Goal: Information Seeking & Learning: Learn about a topic

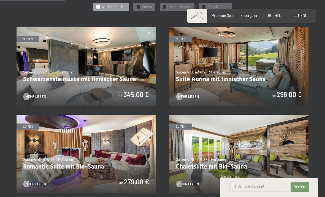
scroll to position [264, 0]
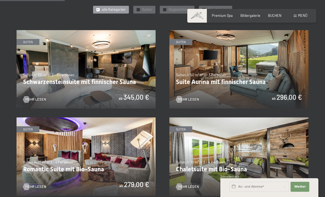
click at [279, 71] on img at bounding box center [239, 69] width 139 height 78
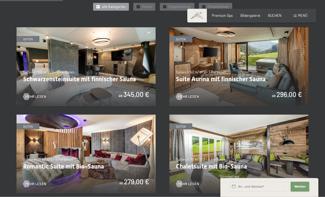
scroll to position [276, 0]
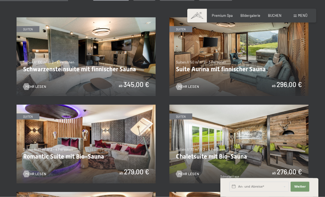
click at [287, 61] on img at bounding box center [239, 56] width 139 height 78
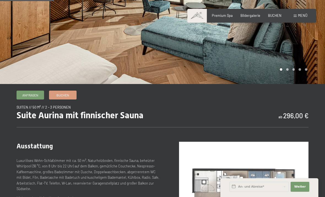
scroll to position [98, 0]
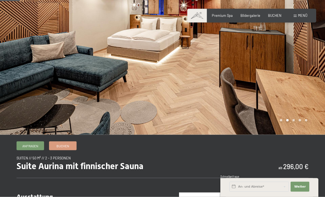
scroll to position [49, 0]
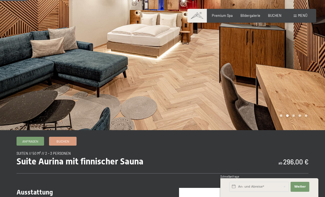
click at [298, 111] on div at bounding box center [244, 40] width 163 height 179
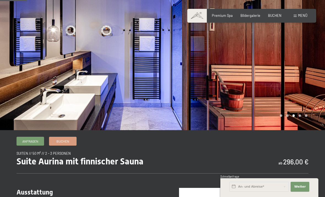
click at [306, 113] on div at bounding box center [244, 40] width 163 height 179
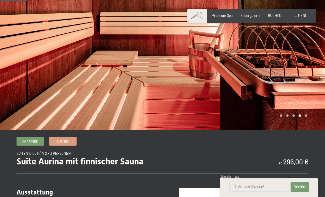
click at [307, 113] on div at bounding box center [244, 40] width 163 height 179
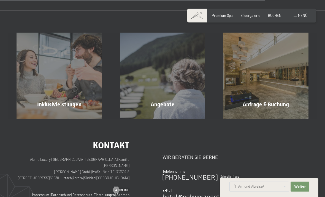
scroll to position [505, 0]
click at [225, 15] on span "Premium Spa" at bounding box center [222, 15] width 21 height 4
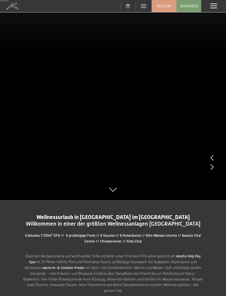
scroll to position [95, 0]
click at [212, 168] on icon at bounding box center [212, 168] width 3 height 6
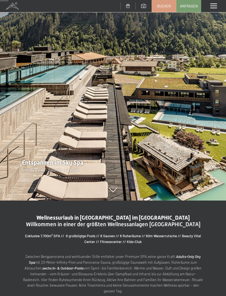
click at [213, 167] on icon at bounding box center [212, 168] width 3 height 6
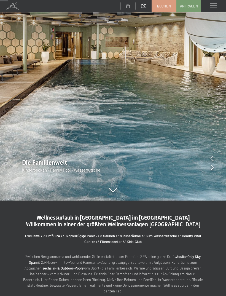
click at [217, 167] on div "Die Familienwelt Kinderbecken - Family Pool - Wasserrutsche" at bounding box center [113, 166] width 226 height 14
click at [211, 171] on div at bounding box center [212, 168] width 3 height 8
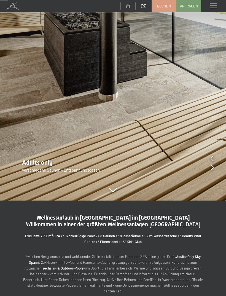
click at [215, 169] on div "Adults only verschiedene Saunen - Entspannungsoasen" at bounding box center [113, 166] width 226 height 14
click at [217, 167] on div "Adults only verschiedene Saunen - Entspannungsoasen" at bounding box center [113, 166] width 226 height 14
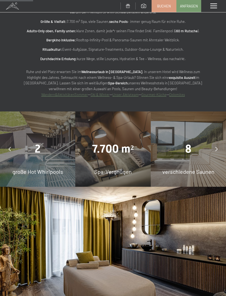
scroll to position [384, 0]
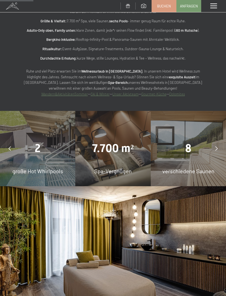
click at [133, 92] on link "Unser Aktivteam" at bounding box center [126, 94] width 26 height 4
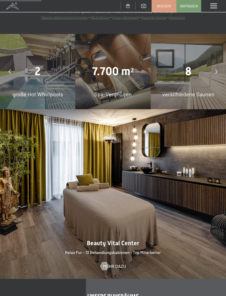
scroll to position [489, 0]
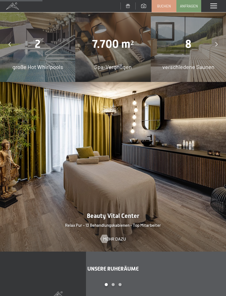
click at [29, 39] on div "2" at bounding box center [37, 43] width 75 height 15
click at [32, 45] on div "2 große Hot Whirlpools" at bounding box center [37, 44] width 75 height 75
click at [37, 38] on span "2" at bounding box center [38, 44] width 6 height 13
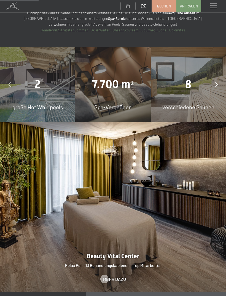
scroll to position [448, 0]
click at [218, 78] on div at bounding box center [217, 85] width 14 height 14
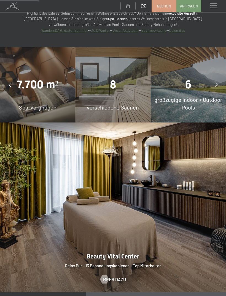
click at [222, 78] on div at bounding box center [217, 85] width 14 height 14
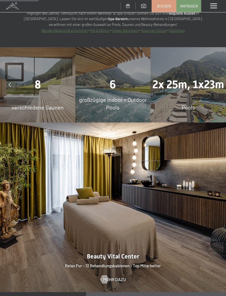
click at [101, 63] on div "6 großzügige Indoor + Outdoor Pools" at bounding box center [112, 84] width 75 height 75
click at [96, 77] on div "6" at bounding box center [112, 84] width 75 height 15
click at [94, 77] on div "6" at bounding box center [112, 84] width 75 height 15
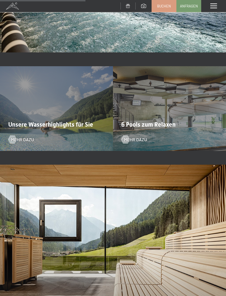
scroll to position [991, 0]
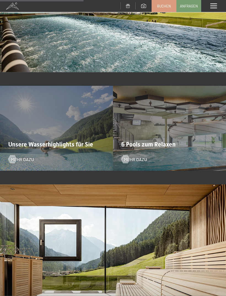
click at [21, 141] on span "Unsere Wasserhighlights für Sie" at bounding box center [50, 144] width 85 height 7
click at [20, 145] on div "Unsere Wasserhighlights für Sie Mehr dazu" at bounding box center [56, 128] width 113 height 85
click at [20, 156] on span "Mehr dazu" at bounding box center [22, 159] width 23 height 6
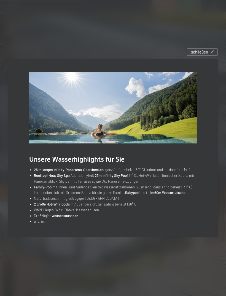
click at [212, 56] on div "schließen" at bounding box center [202, 51] width 31 height 7
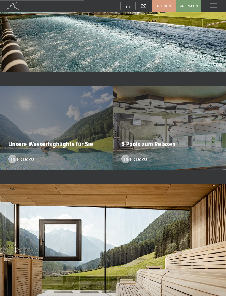
click at [193, 128] on div "6 Pools zum Relaxen Mehr dazu" at bounding box center [169, 128] width 113 height 85
click at [140, 156] on span "Mehr dazu" at bounding box center [135, 159] width 23 height 6
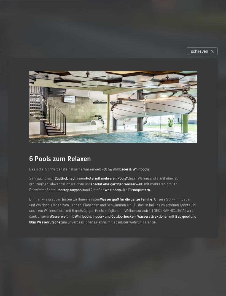
scroll to position [965, 0]
click at [180, 116] on img at bounding box center [113, 107] width 168 height 72
click at [196, 54] on span "schließen" at bounding box center [199, 51] width 17 height 6
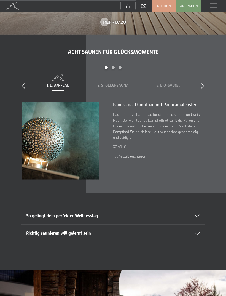
scroll to position [1296, 0]
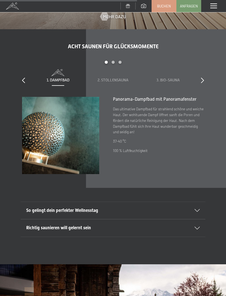
click at [197, 196] on div "So gelingt dein perfekter Wellnesstag" at bounding box center [113, 210] width 174 height 17
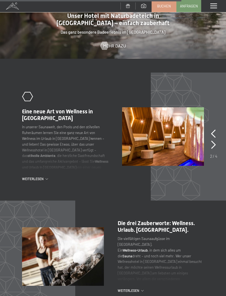
scroll to position [1898, 0]
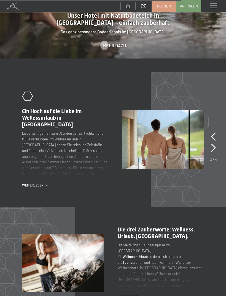
click at [2, 177] on section "slide 3 of 4 .st0{fill:none;stroke:#FFFFFF;stroke-width:2;stroke-linecap:round;…" at bounding box center [113, 139] width 226 height 135
click at [33, 183] on span "Weiterlesen" at bounding box center [33, 185] width 23 height 5
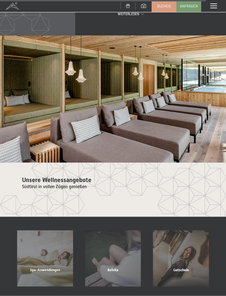
scroll to position [2214, 0]
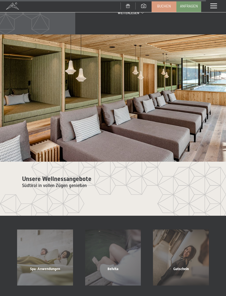
click at [125, 196] on div "Belvita" at bounding box center [113, 275] width 68 height 19
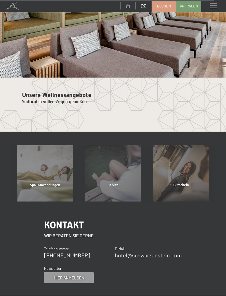
scroll to position [2298, 0]
click at [38, 160] on div "Spa-Anwendungen Mehr erfahren" at bounding box center [45, 173] width 68 height 56
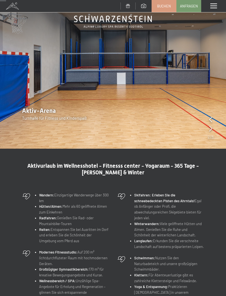
scroll to position [29, 0]
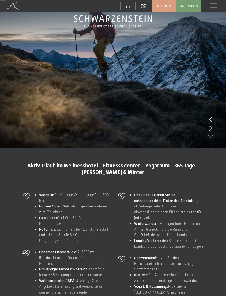
click at [212, 128] on icon at bounding box center [210, 129] width 3 height 6
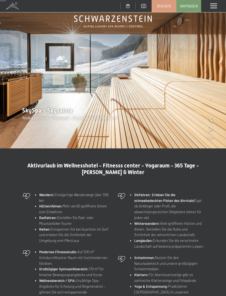
click at [212, 130] on icon at bounding box center [210, 129] width 3 height 6
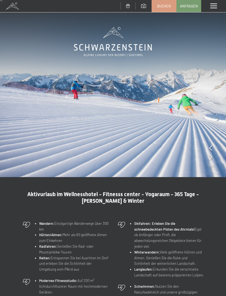
scroll to position [0, 0]
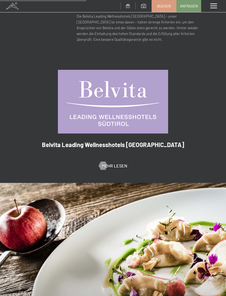
scroll to position [267, 0]
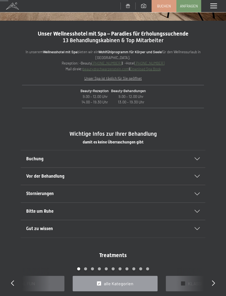
scroll to position [164, 0]
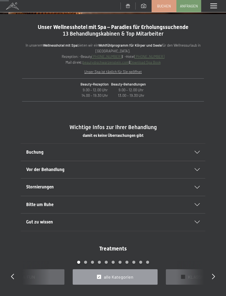
click at [197, 153] on div "Buchung" at bounding box center [113, 152] width 174 height 17
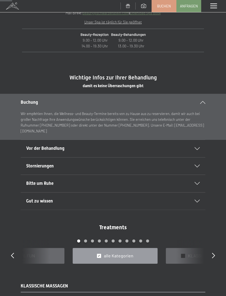
scroll to position [224, 0]
click at [199, 147] on icon at bounding box center [197, 148] width 5 height 3
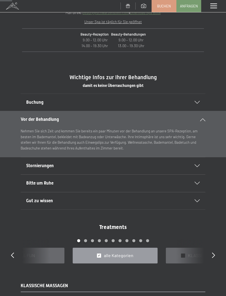
click at [198, 182] on icon at bounding box center [197, 183] width 5 height 3
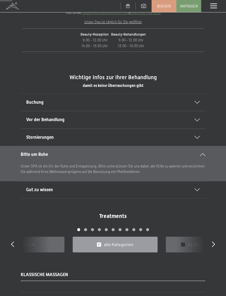
click at [200, 188] on icon at bounding box center [197, 189] width 5 height 3
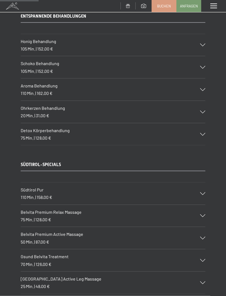
scroll to position [728, 0]
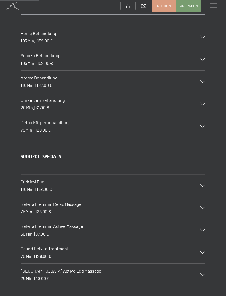
click at [202, 182] on div "Südtirol Pur 110 Min. | 158,00 €" at bounding box center [113, 186] width 185 height 22
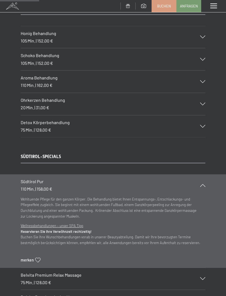
click at [200, 184] on div "Südtirol Pur 110 Min. | 158,00 €" at bounding box center [113, 185] width 185 height 22
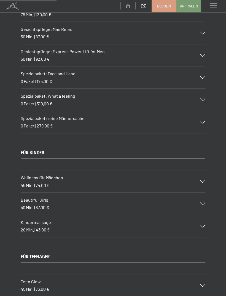
scroll to position [1053, 0]
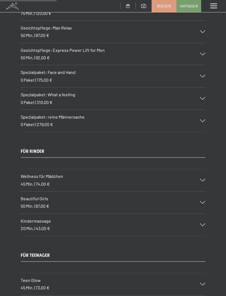
click at [200, 179] on div at bounding box center [199, 180] width 12 height 3
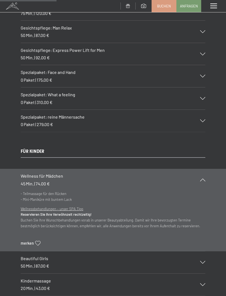
click at [202, 178] on icon at bounding box center [202, 179] width 5 height 3
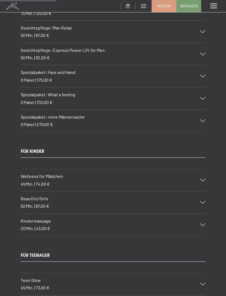
click at [205, 223] on icon at bounding box center [202, 224] width 5 height 3
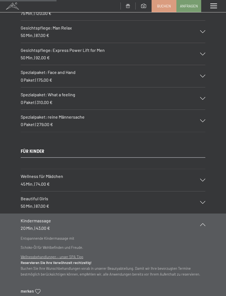
click at [205, 201] on icon at bounding box center [202, 202] width 5 height 3
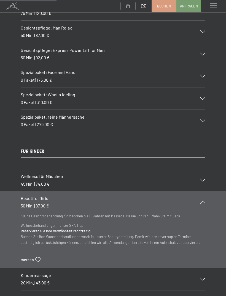
click at [203, 201] on icon at bounding box center [202, 202] width 5 height 3
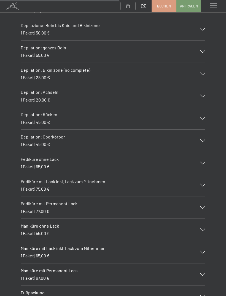
scroll to position [2213, 0]
click at [205, 117] on icon at bounding box center [202, 118] width 5 height 3
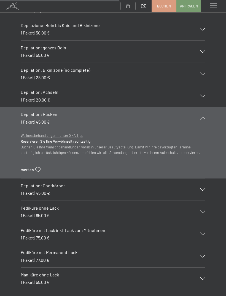
click at [32, 133] on p "Wellnessbehandlungen – unser SPA Tipp Reservieren Sie Ihre Verwöhnzeit rechtzei…" at bounding box center [113, 144] width 185 height 23
click at [33, 133] on u "Wellnessbehandlungen – unser SPA Tipp" at bounding box center [52, 135] width 63 height 4
click at [32, 133] on u "Wellnessbehandlungen – unser SPA Tipp" at bounding box center [52, 135] width 63 height 4
click at [34, 133] on p "Wellnessbehandlungen – unser SPA Tipp Reservieren Sie Ihre Verwöhnzeit rechtzei…" at bounding box center [113, 144] width 185 height 23
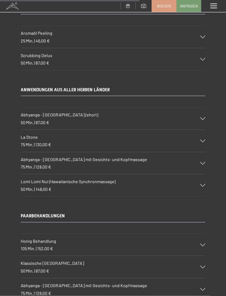
scroll to position [2626, 0]
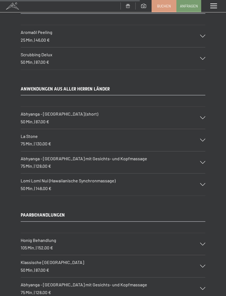
click at [205, 116] on icon at bounding box center [202, 117] width 5 height 3
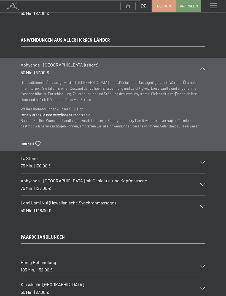
click at [202, 58] on div "Abhyanga - Ganzkörpermassage (short) 50 Min. | 87,00 €" at bounding box center [113, 69] width 185 height 22
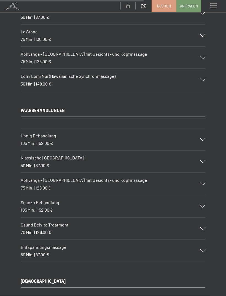
scroll to position [2683, 0]
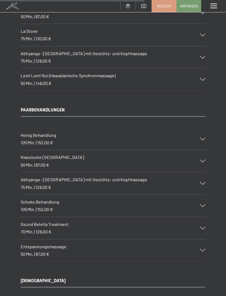
click at [203, 78] on icon at bounding box center [202, 79] width 5 height 3
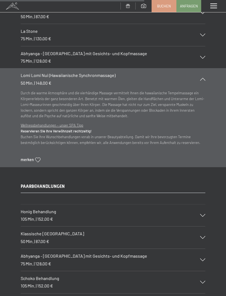
click at [201, 68] on div "Lomi Lomi Nui (Hawaiianische Synchronmassage) 50 Min. | 148,00 €" at bounding box center [113, 79] width 185 height 22
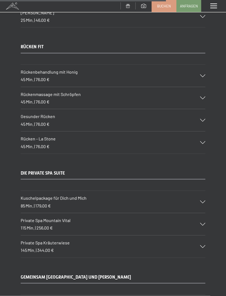
scroll to position [3090, 0]
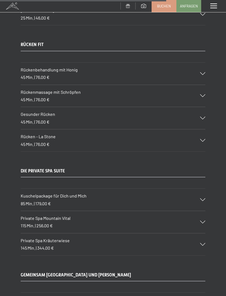
click at [203, 139] on icon at bounding box center [202, 140] width 5 height 3
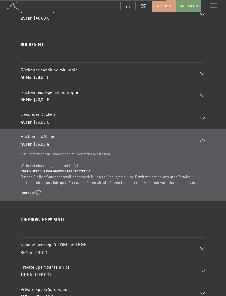
click at [202, 117] on icon at bounding box center [202, 118] width 5 height 3
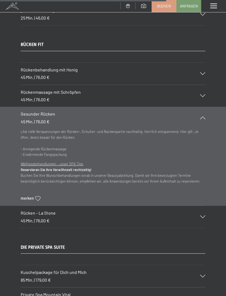
click at [204, 94] on icon at bounding box center [202, 95] width 5 height 3
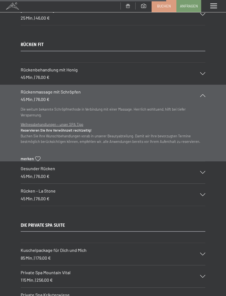
click at [205, 85] on div "Rückenmassage mit Schröpfen 45 Min. | 76,00 €" at bounding box center [113, 96] width 185 height 22
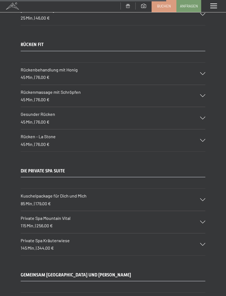
click at [204, 117] on icon at bounding box center [202, 118] width 5 height 3
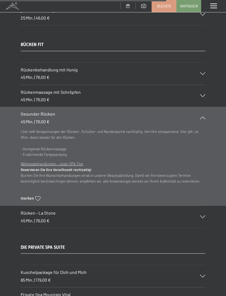
click at [39, 196] on icon at bounding box center [37, 198] width 5 height 5
click at [205, 107] on div "Gesunder Rücken 45 Min. | 76,00 €" at bounding box center [113, 118] width 185 height 22
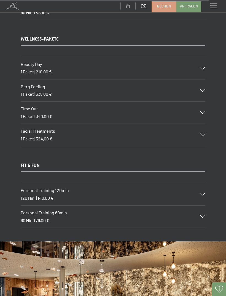
scroll to position [3883, 0]
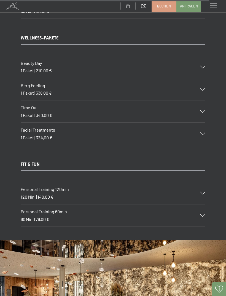
click at [203, 66] on icon at bounding box center [202, 67] width 5 height 3
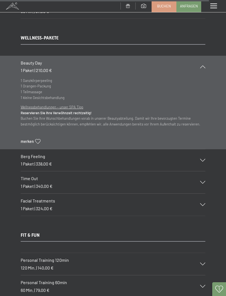
click at [204, 65] on icon at bounding box center [202, 66] width 5 height 3
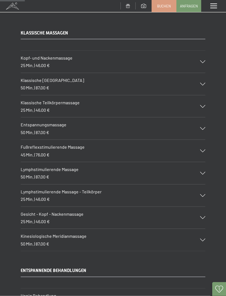
scroll to position [466, 0]
click at [204, 146] on div "Fußreflexstimulierende Massage 45 Min. | 76,00 €" at bounding box center [113, 151] width 185 height 22
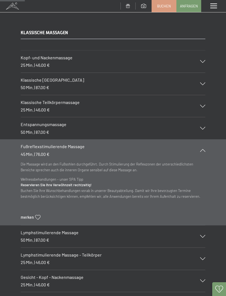
click at [202, 149] on icon at bounding box center [202, 150] width 5 height 3
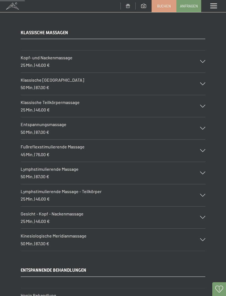
click at [203, 149] on icon at bounding box center [202, 150] width 5 height 3
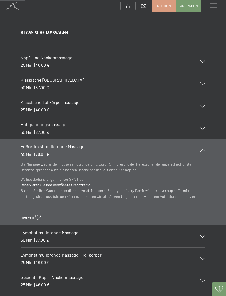
click at [34, 215] on div "merken" at bounding box center [31, 218] width 20 height 6
click at [204, 144] on div "Fußreflexstimulierende Massage 45 Min. | 76,00 €" at bounding box center [113, 150] width 185 height 22
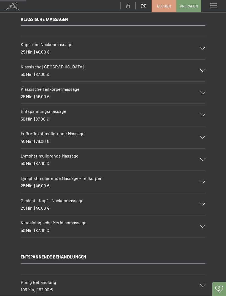
scroll to position [479, 0]
click at [202, 87] on div "Klassische Teilkörpermassage 25 Min. | 46,00 €" at bounding box center [113, 93] width 185 height 22
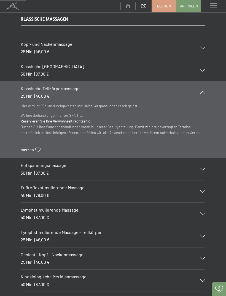
click at [205, 91] on icon at bounding box center [202, 92] width 5 height 3
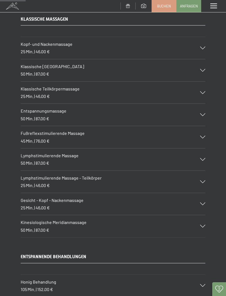
click at [205, 113] on icon at bounding box center [202, 114] width 5 height 3
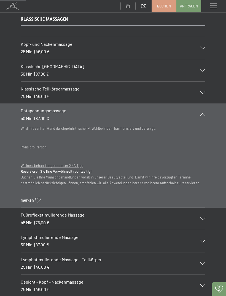
click at [205, 110] on div "Entspannungsmassage 50 Min. | 87,00 €" at bounding box center [113, 114] width 185 height 22
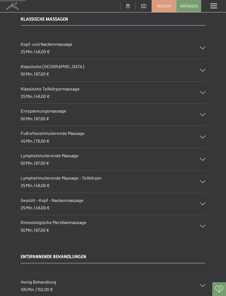
click at [205, 151] on div "Lymphstimulierende Massage 50 Min. | 87,00 €" at bounding box center [113, 159] width 185 height 22
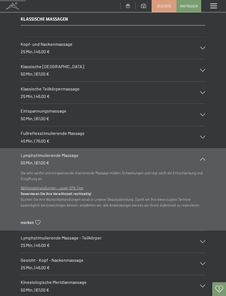
click at [203, 158] on div "Lymphstimulierende Massage 50 Min. | 87,00 €" at bounding box center [113, 159] width 185 height 22
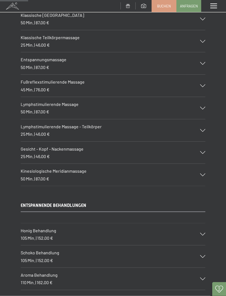
scroll to position [531, 0]
click at [204, 151] on icon at bounding box center [202, 152] width 5 height 3
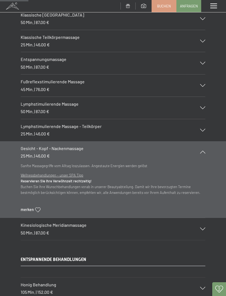
click at [201, 153] on div "Gesicht - Kopf - Nackenmassage 25 Min. | 46,00 €" at bounding box center [113, 152] width 185 height 22
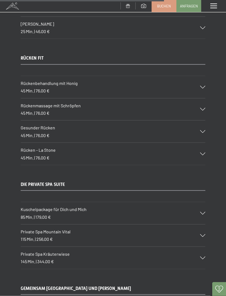
scroll to position [3076, 0]
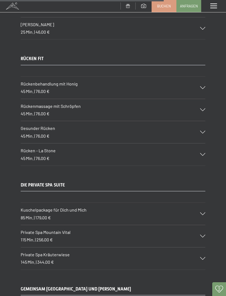
click at [202, 108] on icon at bounding box center [202, 109] width 5 height 3
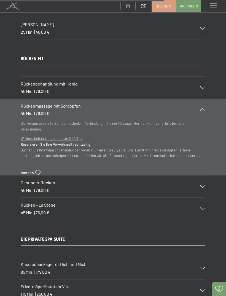
click at [27, 170] on span "merken" at bounding box center [27, 173] width 13 height 6
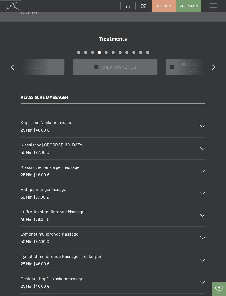
scroll to position [401, 0]
click at [12, 67] on icon at bounding box center [12, 67] width 3 height 6
click at [213, 67] on icon at bounding box center [213, 67] width 3 height 6
click at [217, 64] on div "Treatments slide 9 to 11 of 22 ✓ WELLNESS-PAKETE ✓ FIT & FUN ✓ alle Kategorien …" at bounding box center [113, 55] width 226 height 40
click at [215, 64] on icon at bounding box center [213, 67] width 3 height 6
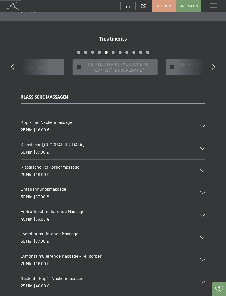
click at [212, 67] on icon at bounding box center [213, 67] width 3 height 6
click at [213, 64] on icon at bounding box center [213, 67] width 3 height 6
click at [214, 65] on icon at bounding box center [213, 67] width 3 height 6
click at [213, 65] on icon at bounding box center [213, 67] width 3 height 6
click at [214, 64] on icon at bounding box center [213, 67] width 3 height 6
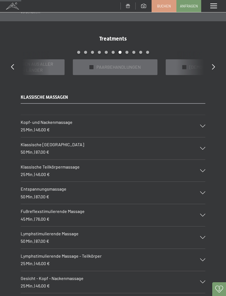
click at [213, 64] on icon at bounding box center [213, 67] width 3 height 6
click at [215, 64] on icon at bounding box center [213, 67] width 3 height 6
click at [215, 61] on div "Treatments slide 18 to 20 of 22 ✓ WELLNESS-PAKETE ✓ FIT & FUN ✓ alle Kategorien…" at bounding box center [113, 55] width 226 height 40
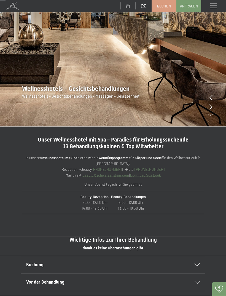
scroll to position [0, 0]
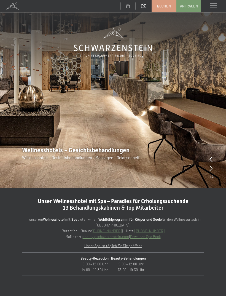
click at [210, 7] on div "Menü" at bounding box center [213, 6] width 25 height 12
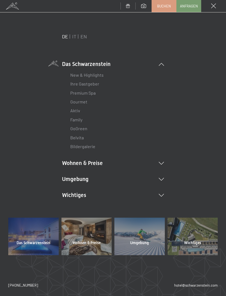
click at [76, 74] on link "New & Highlights" at bounding box center [86, 74] width 33 height 5
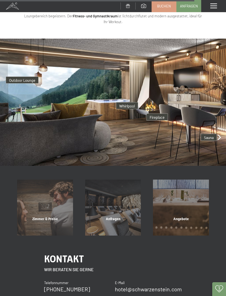
scroll to position [1173, 0]
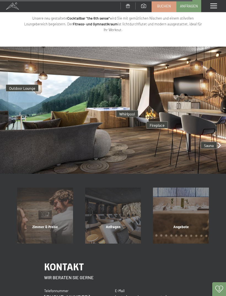
click at [221, 130] on img at bounding box center [113, 110] width 226 height 127
click at [220, 131] on img at bounding box center [113, 110] width 226 height 127
click at [220, 129] on img at bounding box center [113, 110] width 226 height 127
click at [218, 131] on img at bounding box center [113, 110] width 226 height 127
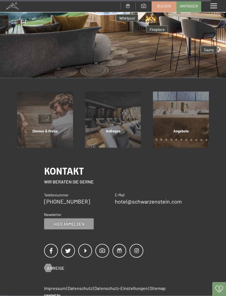
scroll to position [1269, 0]
click at [37, 119] on div "Zimmer & Preise Mehr erfahren" at bounding box center [45, 120] width 68 height 56
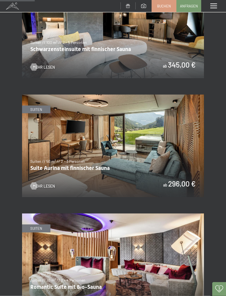
scroll to position [321, 0]
click at [189, 150] on img at bounding box center [113, 145] width 182 height 102
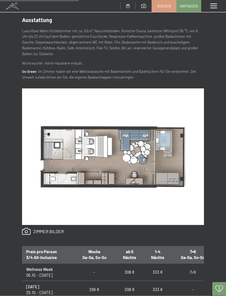
scroll to position [222, 0]
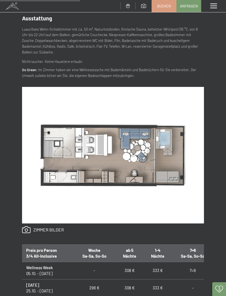
click at [50, 154] on img at bounding box center [113, 155] width 182 height 137
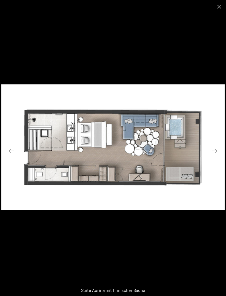
click at [219, 5] on button "Close gallery" at bounding box center [219, 6] width 14 height 13
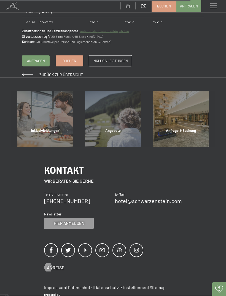
scroll to position [582, 0]
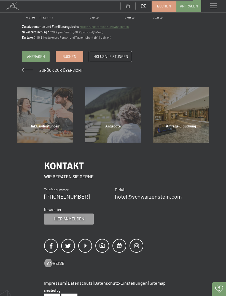
click at [120, 54] on span "Inklusivleistungen" at bounding box center [111, 56] width 36 height 5
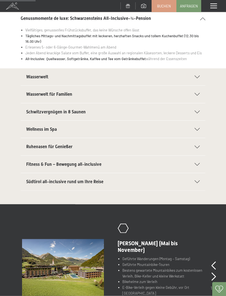
scroll to position [82, 0]
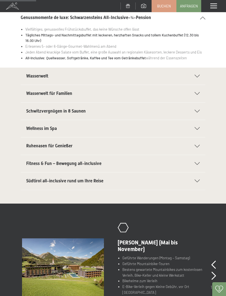
click at [200, 162] on icon at bounding box center [197, 163] width 5 height 3
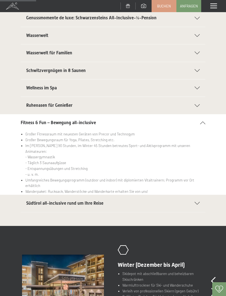
click at [199, 197] on div "Südtirol all-inclusive rund um Ihre Reise" at bounding box center [113, 203] width 174 height 17
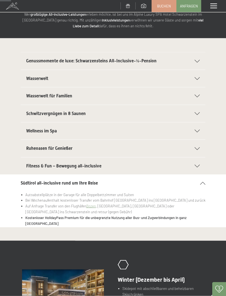
scroll to position [55, 0]
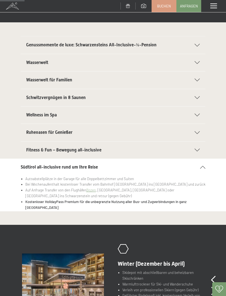
click at [199, 128] on div "Ruheoasen für Genießer" at bounding box center [113, 132] width 174 height 17
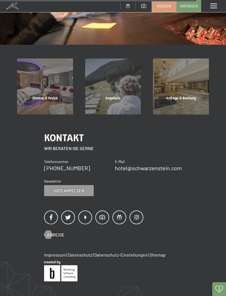
scroll to position [494, 0]
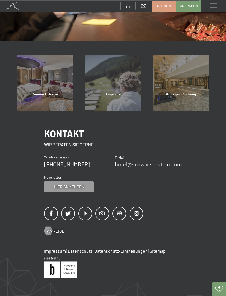
click at [47, 228] on div at bounding box center [48, 231] width 5 height 8
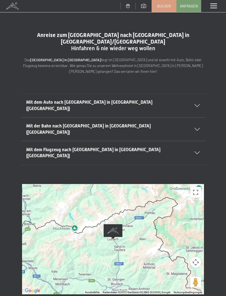
click at [198, 187] on button "Vollbildansicht ein/aus" at bounding box center [195, 192] width 11 height 11
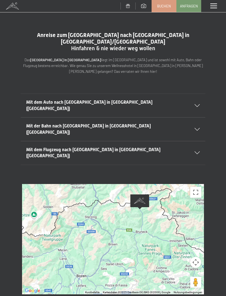
click at [209, 94] on div "Mit dem Auto nach [GEOGRAPHIC_DATA] in [GEOGRAPHIC_DATA] ([GEOGRAPHIC_DATA]) Au…" at bounding box center [113, 106] width 226 height 24
click at [195, 104] on icon at bounding box center [197, 105] width 5 height 3
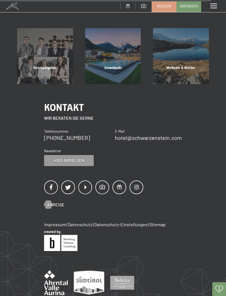
scroll to position [424, 0]
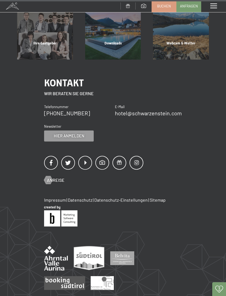
click at [216, 7] on span at bounding box center [213, 6] width 7 height 5
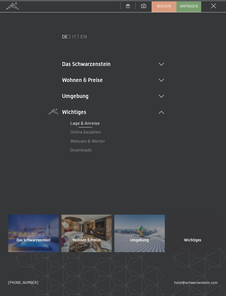
click at [218, 127] on div "DE IT EN Das Schwarzenstein New & Highlights Ihre Gastgeber Premium Spa Gourmet…" at bounding box center [113, 103] width 210 height 140
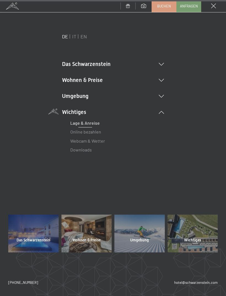
click at [101, 60] on li "Das Schwarzenstein New & Highlights Ihre Gastgeber Premium Spa Gourmet Aktiv Wo…" at bounding box center [113, 64] width 102 height 8
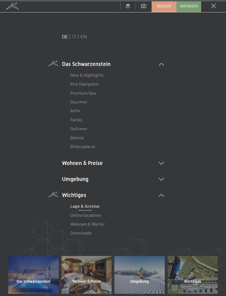
click at [78, 204] on link "Lage & Anreise" at bounding box center [85, 205] width 30 height 5
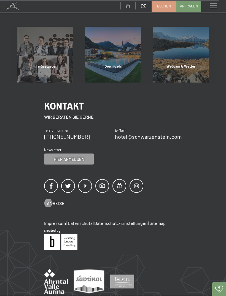
scroll to position [308, 0]
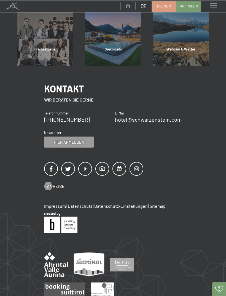
click at [137, 162] on span at bounding box center [137, 169] width 14 height 14
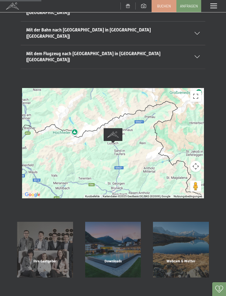
scroll to position [0, 0]
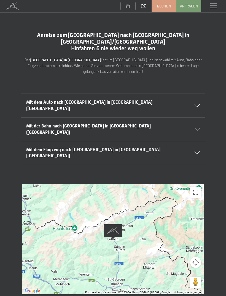
click at [211, 4] on span at bounding box center [213, 6] width 7 height 5
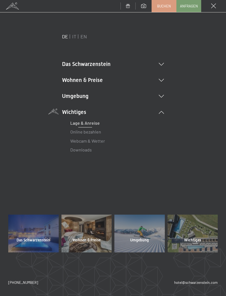
click at [157, 63] on li "Das Schwarzenstein New & Highlights Ihre Gastgeber Premium Spa Gourmet Aktiv Wo…" at bounding box center [113, 64] width 102 height 8
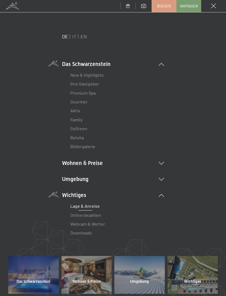
click at [81, 118] on link "Family" at bounding box center [76, 119] width 12 height 5
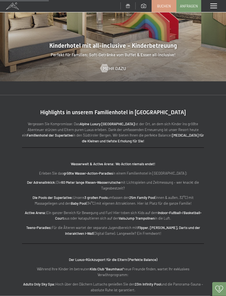
scroll to position [614, 0]
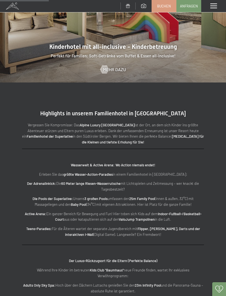
click at [114, 66] on span "Mehr dazu" at bounding box center [114, 69] width 23 height 6
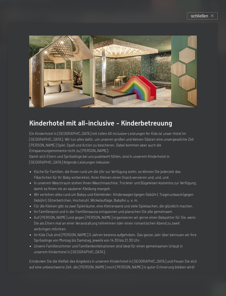
scroll to position [642, 0]
click at [205, 20] on div "schließen" at bounding box center [202, 15] width 31 height 7
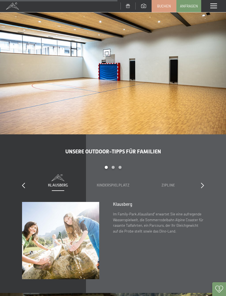
scroll to position [1455, 0]
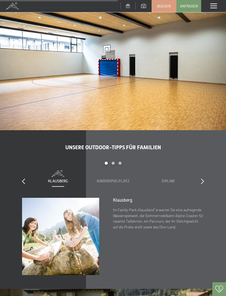
click at [112, 162] on div "Carousel Page 2" at bounding box center [113, 163] width 3 height 3
click at [24, 178] on icon at bounding box center [23, 181] width 3 height 6
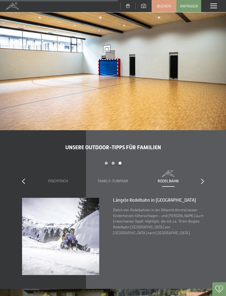
click at [122, 170] on div "Family-Funpark" at bounding box center [113, 177] width 44 height 14
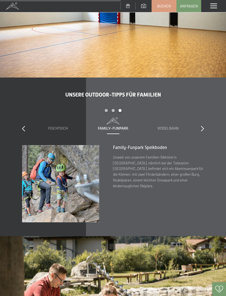
scroll to position [1503, 0]
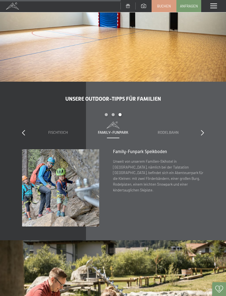
click at [203, 130] on icon at bounding box center [202, 133] width 3 height 6
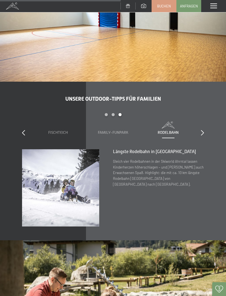
click at [204, 100] on div "Unsere Outdoor-Tipps für Familien slide 5 to 7 of 7 Klausberg Kinderspielplatz …" at bounding box center [113, 160] width 226 height 131
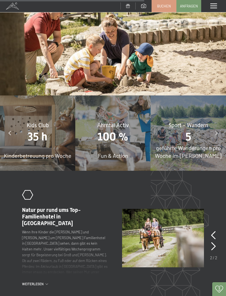
scroll to position [1775, 0]
click at [17, 119] on div "Kids Club 35 h Kinderbetreuung pro Woche" at bounding box center [37, 133] width 75 height 75
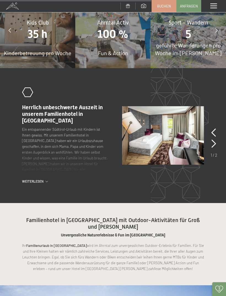
scroll to position [1875, 0]
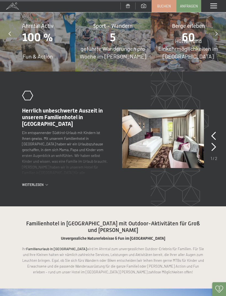
click at [215, 143] on icon at bounding box center [214, 147] width 5 height 8
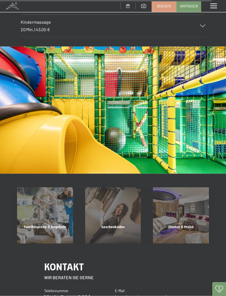
scroll to position [2652, 0]
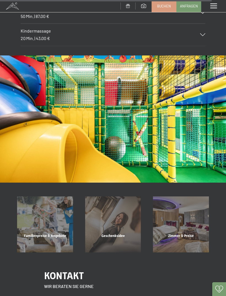
click at [216, 2] on div "Menü" at bounding box center [213, 6] width 25 height 12
